Goal: Information Seeking & Learning: Learn about a topic

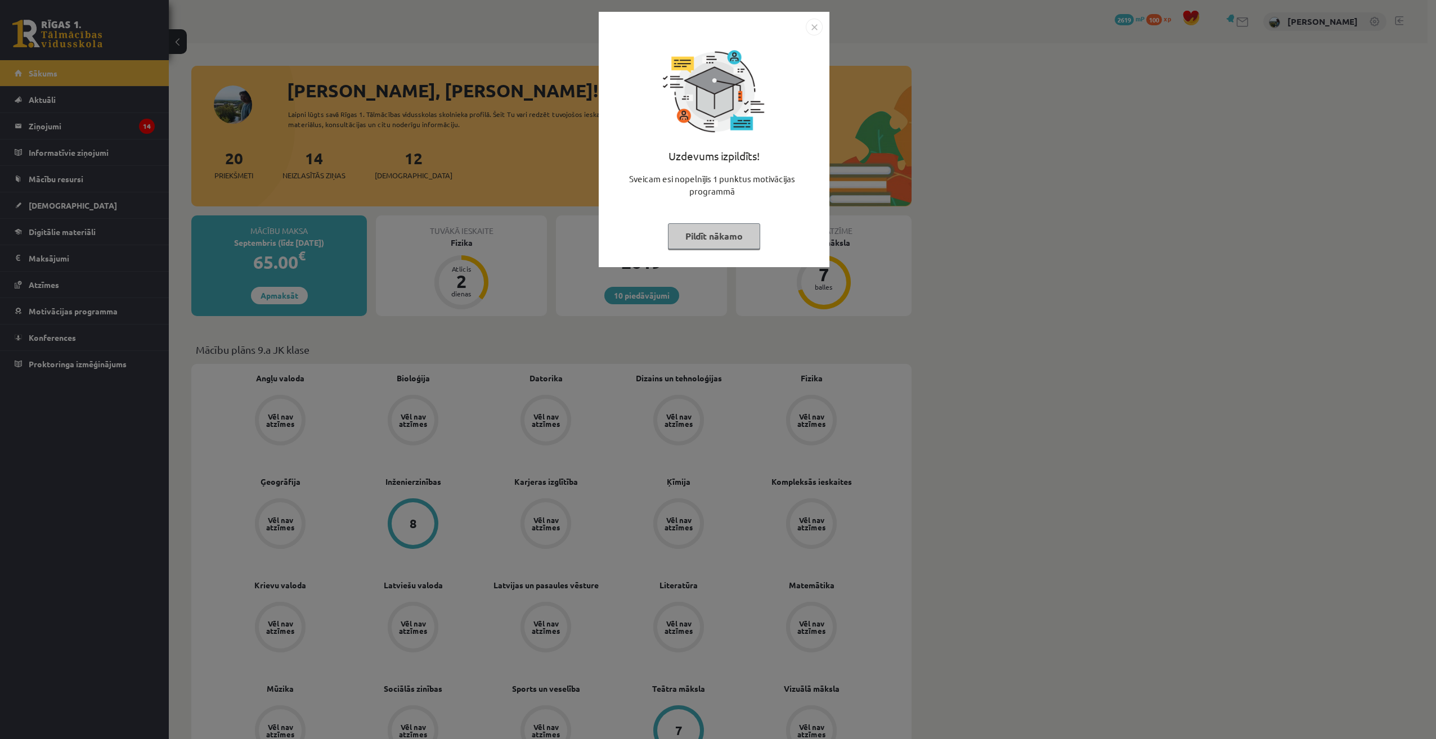
click at [720, 232] on button "Pildīt nākamo" at bounding box center [714, 236] width 92 height 26
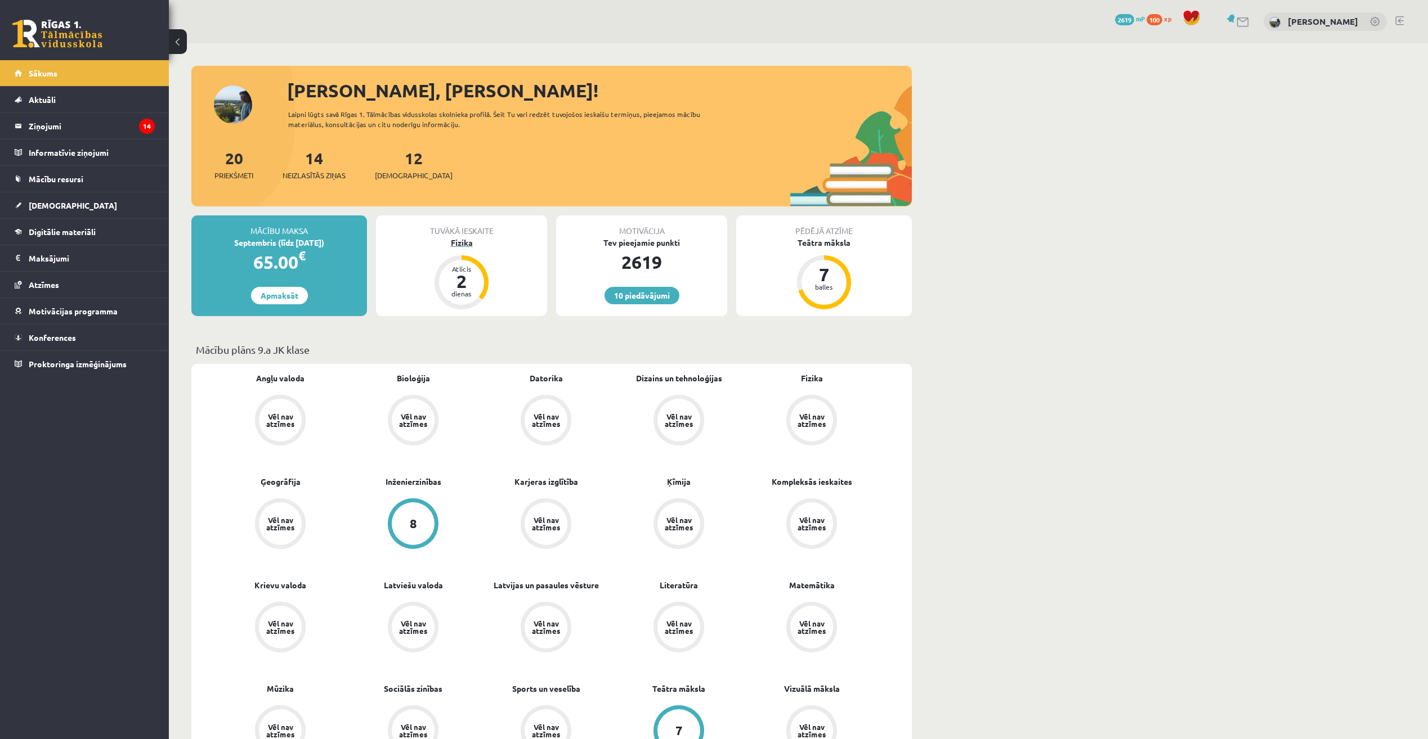
click at [454, 241] on div "Fizika" at bounding box center [461, 243] width 171 height 12
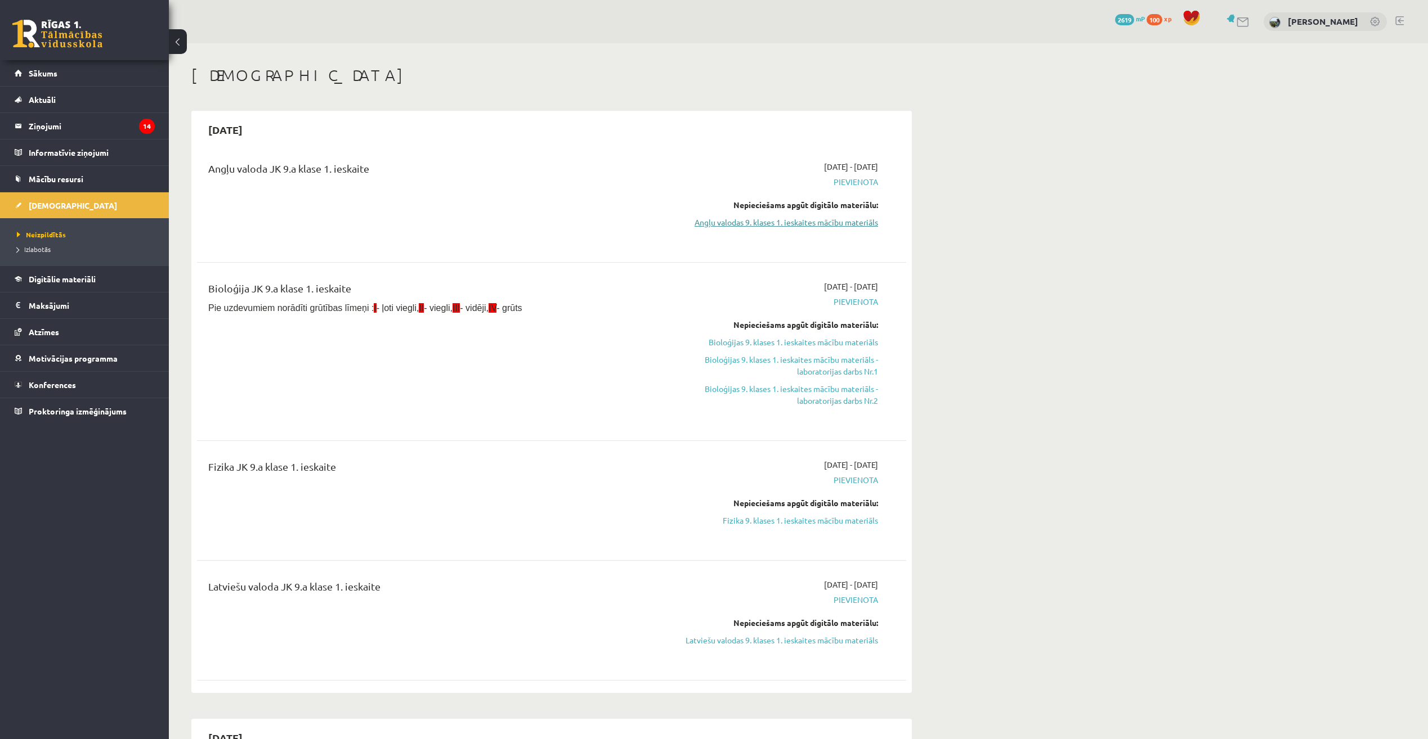
click at [718, 228] on link "Angļu valodas 9. klases 1. ieskaites mācību materiāls" at bounding box center [772, 223] width 212 height 12
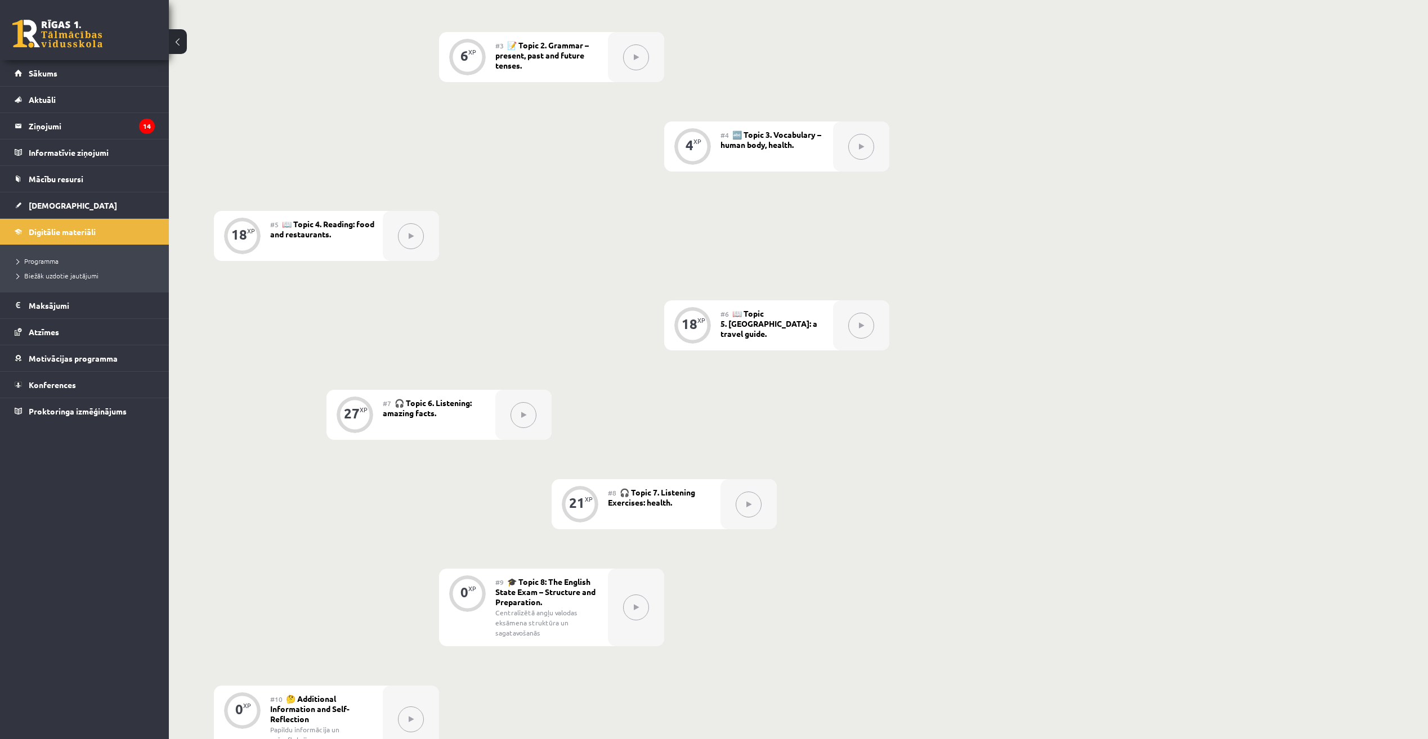
scroll to position [661, 0]
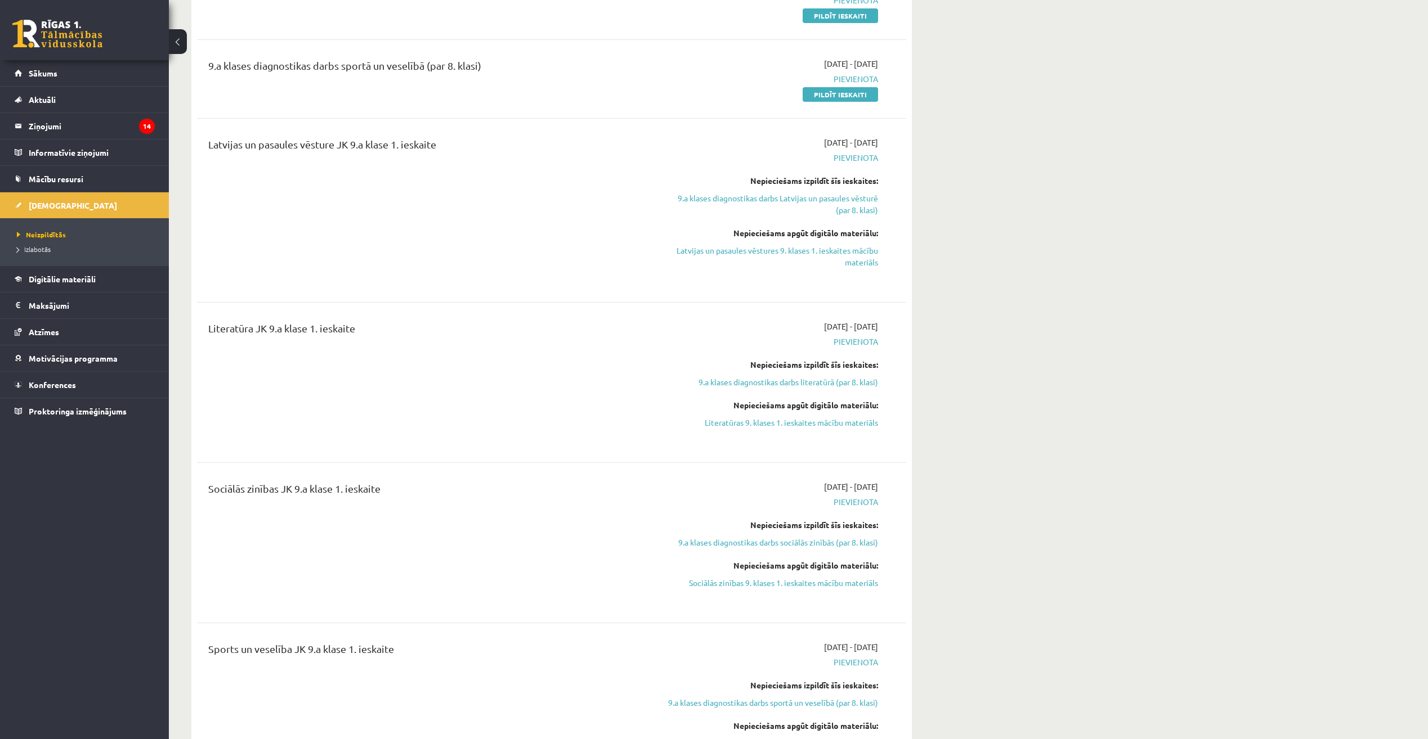
scroll to position [1351, 0]
